Goal: Communication & Community: Answer question/provide support

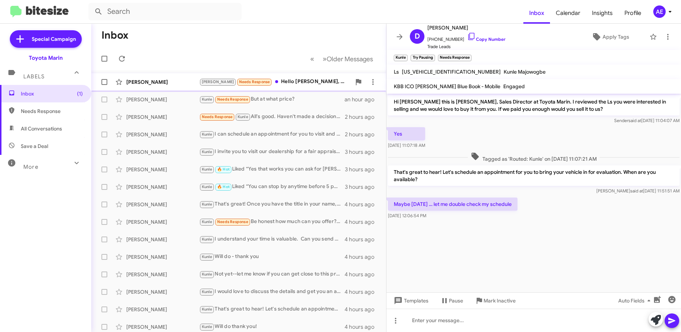
click at [270, 88] on div "[PERSON_NAME] [PERSON_NAME] Needs Response Hello [PERSON_NAME], Have no heard a…" at bounding box center [238, 82] width 283 height 15
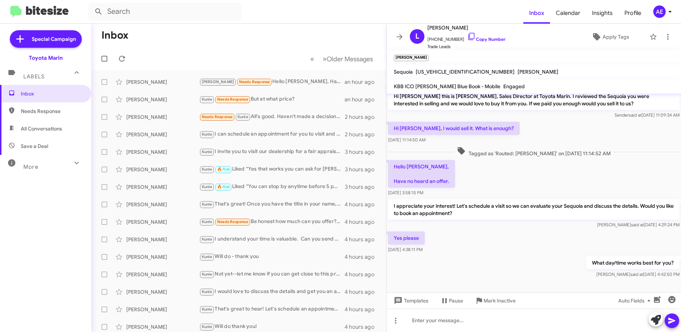
drag, startPoint x: 517, startPoint y: 253, endPoint x: 558, endPoint y: 161, distance: 100.9
click at [554, 157] on div "Hi [PERSON_NAME] this is [PERSON_NAME], Sales Director at Toyota Marin. I revie…" at bounding box center [533, 183] width 294 height 191
click at [530, 260] on div "What day/time works best for you? [PERSON_NAME] said at [DATE] 4:42:50 PM" at bounding box center [533, 267] width 294 height 25
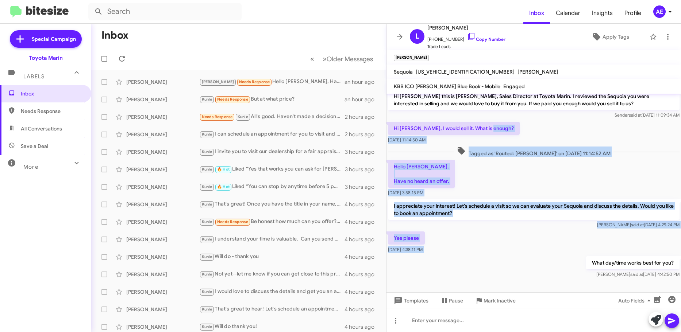
drag, startPoint x: 493, startPoint y: 263, endPoint x: 577, endPoint y: 126, distance: 160.2
click at [577, 126] on div "Hi [PERSON_NAME] this is [PERSON_NAME], Sales Director at Toyota Marin. I revie…" at bounding box center [533, 183] width 294 height 191
click at [544, 256] on div "What day/time works best for you? [PERSON_NAME] said at [DATE] 4:42:50 PM" at bounding box center [533, 267] width 294 height 25
drag, startPoint x: 508, startPoint y: 257, endPoint x: 554, endPoint y: 243, distance: 48.3
click at [609, 129] on div "Hi [PERSON_NAME] this is [PERSON_NAME], Sales Director at Toyota Marin. I revie…" at bounding box center [533, 183] width 294 height 191
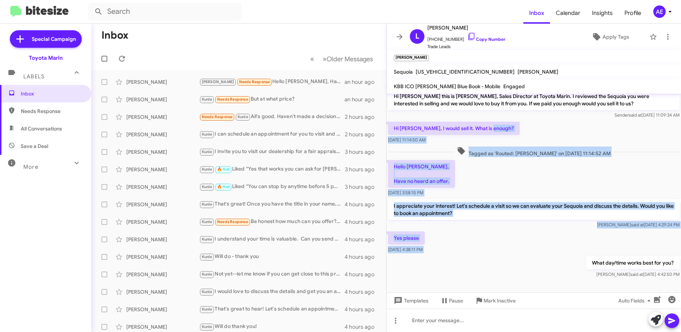
click at [534, 268] on div "What day/time works best for you? [PERSON_NAME] said at [DATE] 4:42:50 PM" at bounding box center [533, 267] width 294 height 25
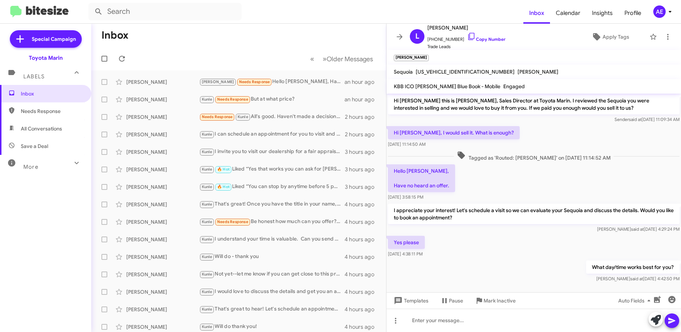
scroll to position [0, 0]
click at [276, 225] on div "[PERSON_NAME] Needs Response Be honest how much can you offer? For a 2007 with …" at bounding box center [275, 222] width 152 height 8
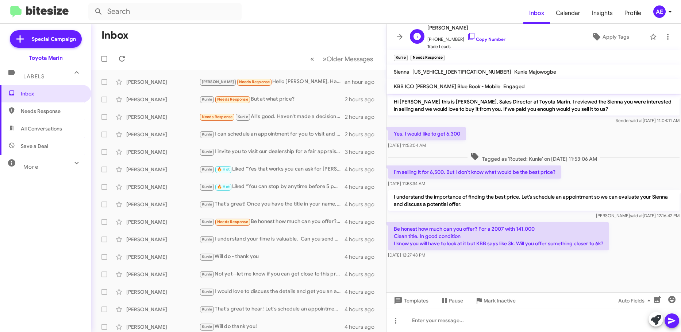
drag, startPoint x: 605, startPoint y: 250, endPoint x: 523, endPoint y: 34, distance: 231.6
click at [520, 28] on div "M [PERSON_NAME] [PHONE_NUMBER] Copy Number Trade Leads Apply Tags Kunle Needs R…" at bounding box center [533, 178] width 294 height 309
click at [559, 268] on div at bounding box center [533, 265] width 294 height 11
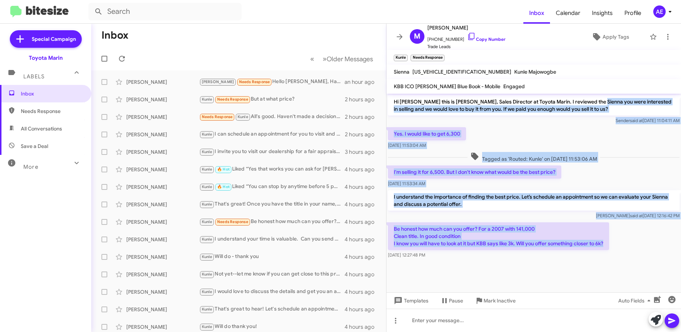
drag, startPoint x: 606, startPoint y: 245, endPoint x: 592, endPoint y: 100, distance: 145.0
click at [592, 100] on div "Hi [PERSON_NAME] this is [PERSON_NAME], Sales Director at Toyota Marin. I revie…" at bounding box center [533, 177] width 294 height 167
click at [617, 249] on div "Be honest how much can you offer? For a 2007 with 141,000 Clean title. In good …" at bounding box center [533, 240] width 294 height 39
click at [612, 247] on div "Be honest how much can you offer? For a 2007 with 141,000 Clean title. In good …" at bounding box center [533, 240] width 294 height 39
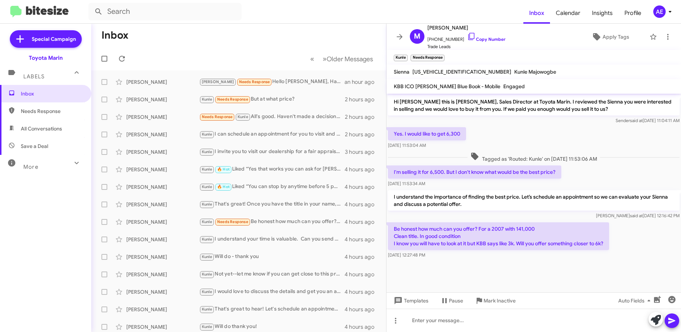
click at [604, 247] on p "Be honest how much can you offer? For a 2007 with 141,000 Clean title. In good …" at bounding box center [498, 236] width 221 height 28
drag, startPoint x: 605, startPoint y: 245, endPoint x: 628, endPoint y: 213, distance: 38.9
click at [569, 185] on div "Hi [PERSON_NAME] this is [PERSON_NAME], Sales Director at Toyota Marin. I revie…" at bounding box center [533, 177] width 294 height 167
click at [628, 256] on div "Be honest how much can you offer? For a 2007 with 141,000 Clean title. In good …" at bounding box center [533, 240] width 294 height 39
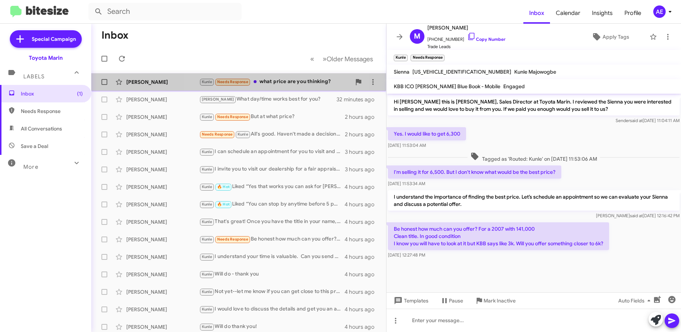
click at [281, 84] on div "Kunle Needs Response what price are you thinking?" at bounding box center [275, 82] width 152 height 8
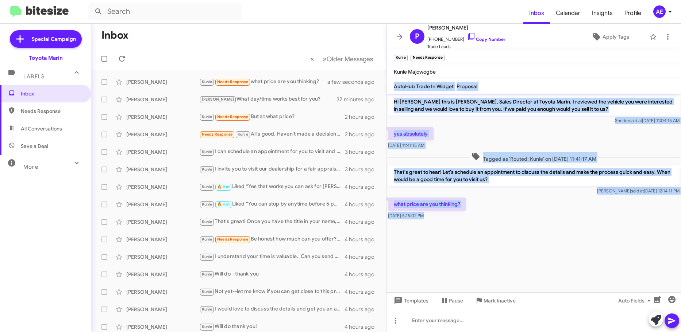
drag, startPoint x: 566, startPoint y: 235, endPoint x: 546, endPoint y: 137, distance: 100.3
click at [583, 71] on div "P [PERSON_NAME] [PHONE_NUMBER] Copy Number Trade Leads Apply Tags Kunle Needs R…" at bounding box center [533, 178] width 294 height 309
click at [491, 243] on cdk-virtual-scroll-viewport "Hi [PERSON_NAME] this is [PERSON_NAME], Sales Director at Toyota Marin. I revie…" at bounding box center [533, 193] width 294 height 199
